Goal: Information Seeking & Learning: Check status

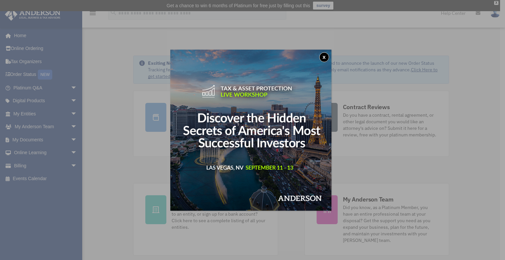
click at [325, 55] on button "x" at bounding box center [324, 57] width 10 height 10
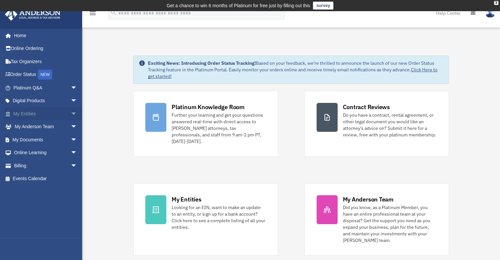
click at [71, 114] on span "arrow_drop_down" at bounding box center [77, 113] width 13 height 13
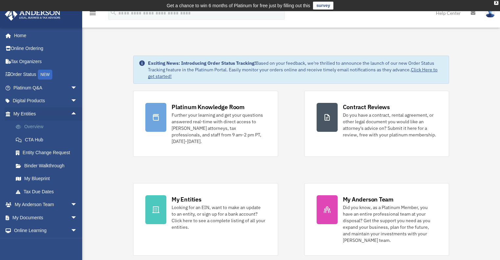
click at [33, 128] on link "Overview" at bounding box center [48, 126] width 78 height 13
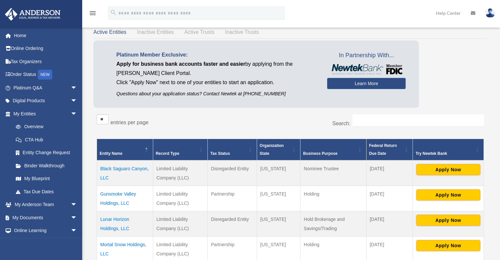
scroll to position [66, 0]
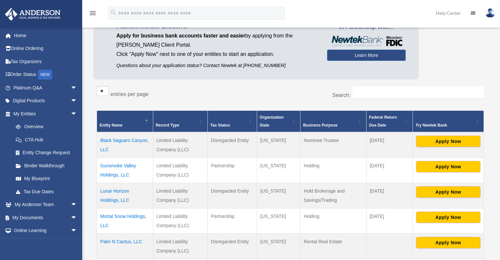
click at [117, 164] on td "Gunsmoke Valley Holdings, LLC" at bounding box center [125, 169] width 56 height 25
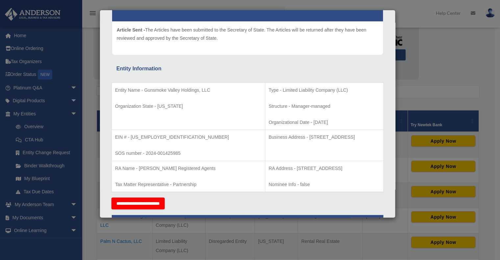
scroll to position [99, 0]
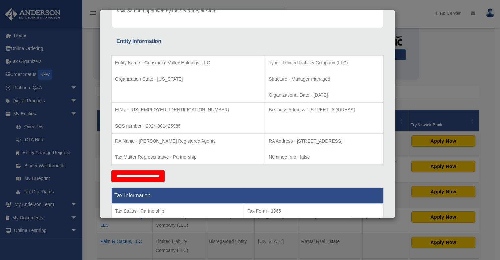
drag, startPoint x: 227, startPoint y: 95, endPoint x: 295, endPoint y: 96, distance: 68.0
click at [295, 96] on p "Organizational Date - [DATE]" at bounding box center [324, 95] width 111 height 8
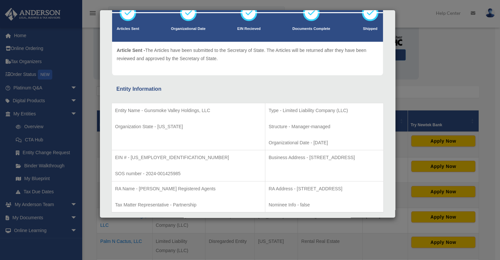
scroll to position [0, 0]
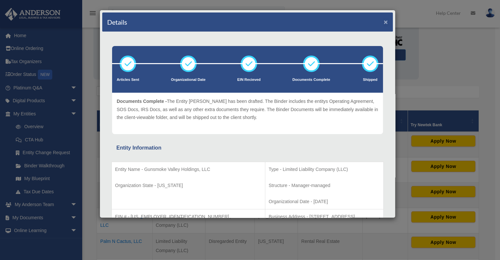
click at [384, 22] on button "×" at bounding box center [386, 21] width 4 height 7
